Goal: Navigation & Orientation: Find specific page/section

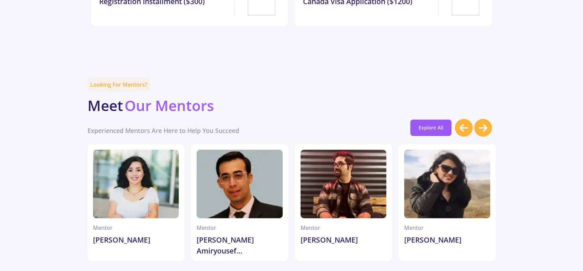
scroll to position [1750, 0]
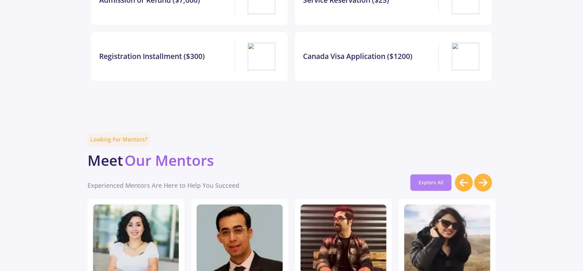
click at [429, 175] on link "Explore All" at bounding box center [430, 183] width 41 height 16
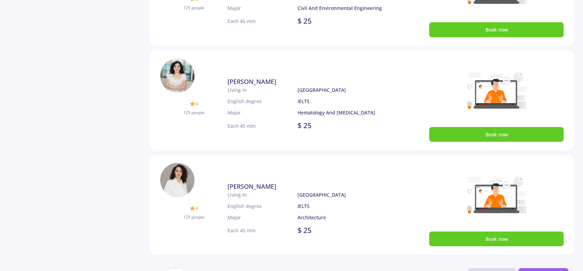
scroll to position [446, 0]
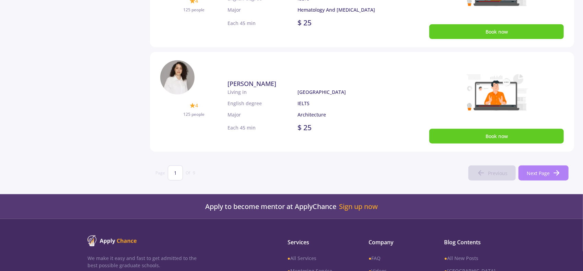
click at [545, 170] on span "Next Page" at bounding box center [538, 173] width 23 height 7
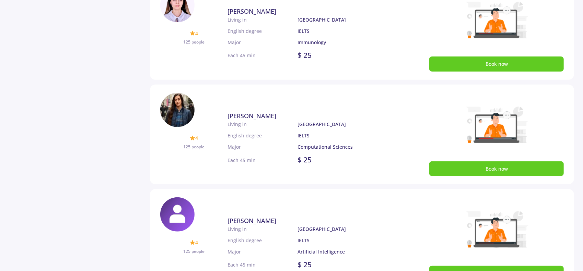
scroll to position [546, 0]
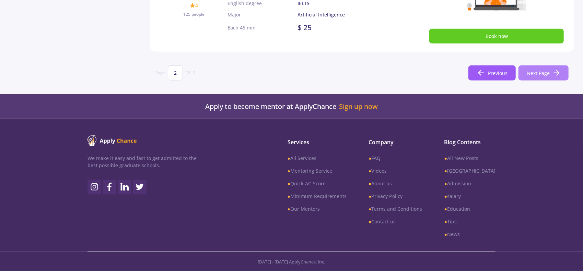
click at [556, 69] on icon at bounding box center [556, 73] width 8 height 8
click at [537, 74] on span "Next Page" at bounding box center [538, 73] width 23 height 7
click at [558, 70] on icon at bounding box center [556, 73] width 8 height 8
click at [527, 75] on span "Next Page" at bounding box center [538, 73] width 23 height 7
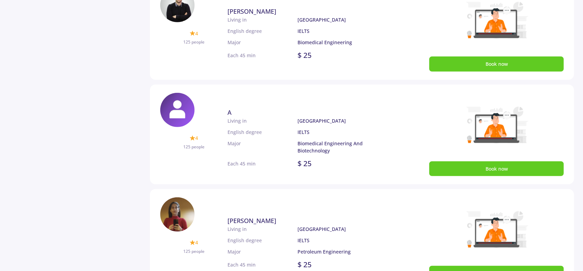
scroll to position [515, 0]
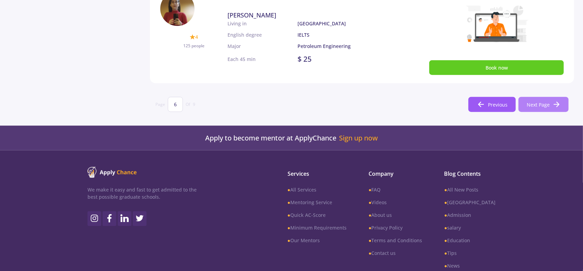
click at [523, 106] on button "Next Page" at bounding box center [543, 104] width 50 height 15
click at [524, 106] on button "Next Page" at bounding box center [543, 104] width 50 height 15
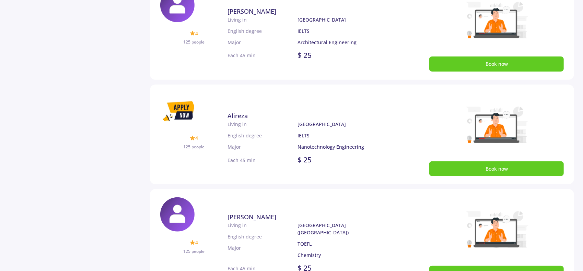
scroll to position [546, 0]
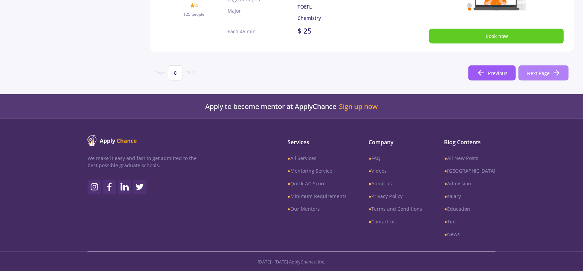
click at [534, 73] on span "Next Page" at bounding box center [538, 73] width 23 height 7
type input "9"
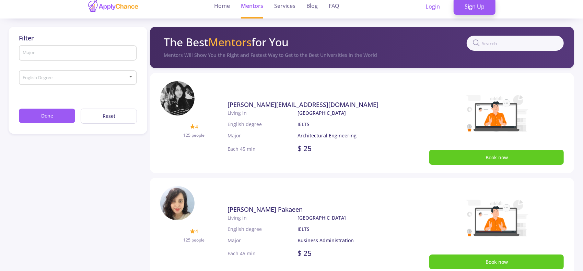
scroll to position [0, 0]
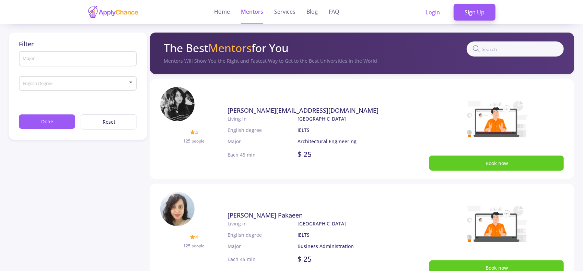
click at [115, 13] on img at bounding box center [112, 11] width 51 height 13
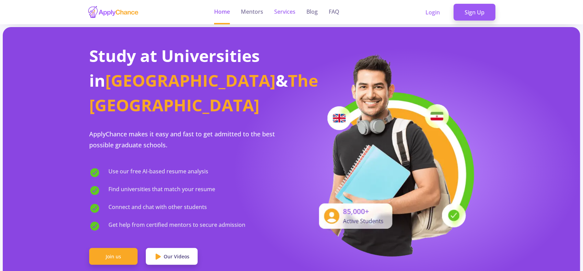
click at [284, 12] on link "Services" at bounding box center [284, 12] width 21 height 24
click at [283, 11] on link "Services" at bounding box center [284, 12] width 21 height 24
click at [224, 13] on link "Home" at bounding box center [222, 12] width 16 height 24
click at [288, 13] on link "Services" at bounding box center [284, 12] width 21 height 24
